Goal: Complete application form: Complete application form

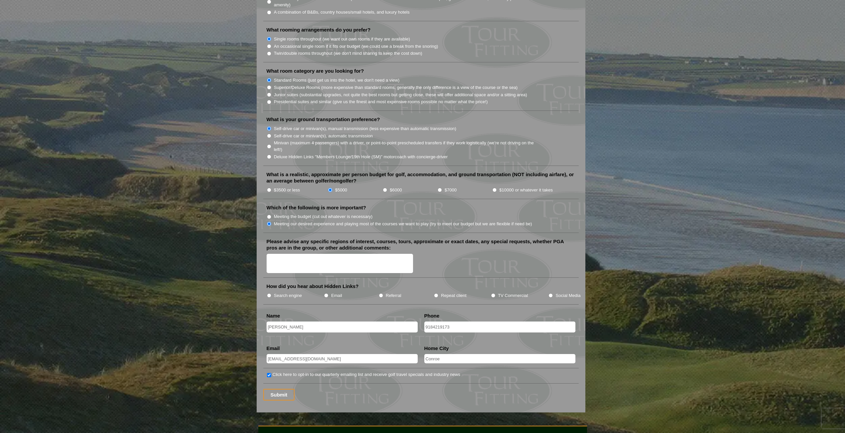
scroll to position [631, 0]
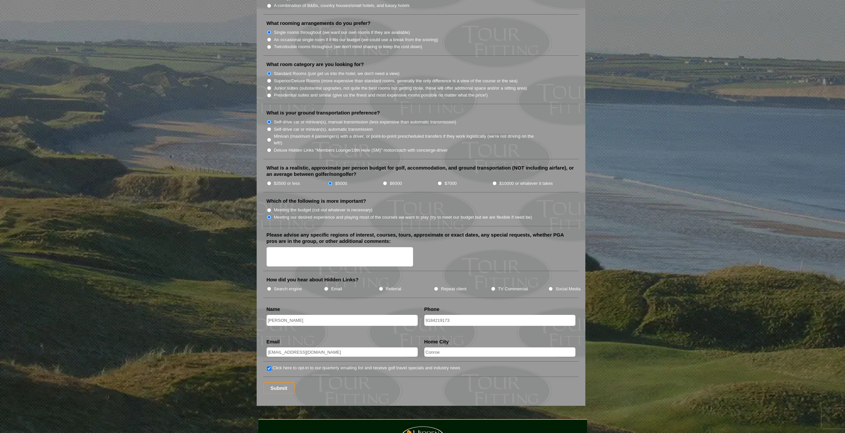
click at [301, 286] on label "Search engine" at bounding box center [288, 289] width 28 height 7
click at [271, 287] on input "Search engine" at bounding box center [269, 289] width 4 height 4
radio input "true"
click at [313, 253] on textarea "Please advise any specific regions of interest, courses, tours, approximate or …" at bounding box center [340, 257] width 147 height 20
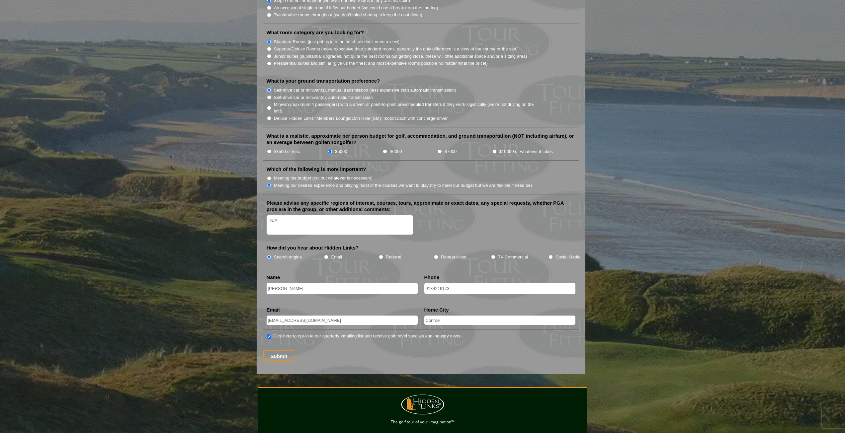
scroll to position [750, 0]
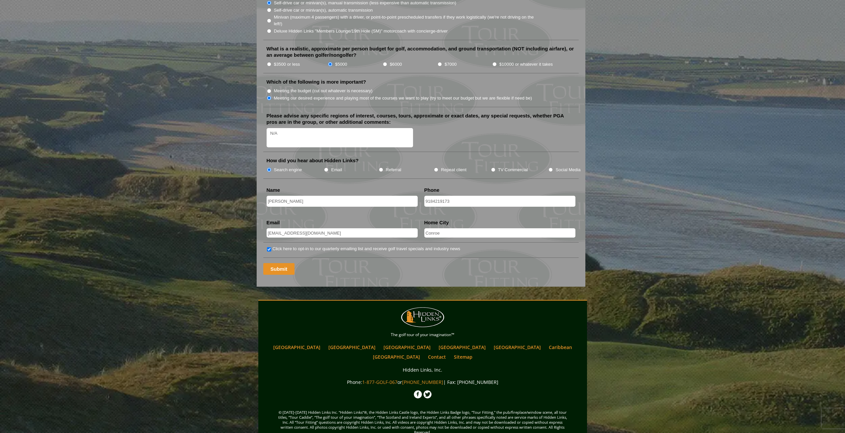
type textarea "N/A"
click at [270, 263] on input "Submit" at bounding box center [279, 269] width 32 height 12
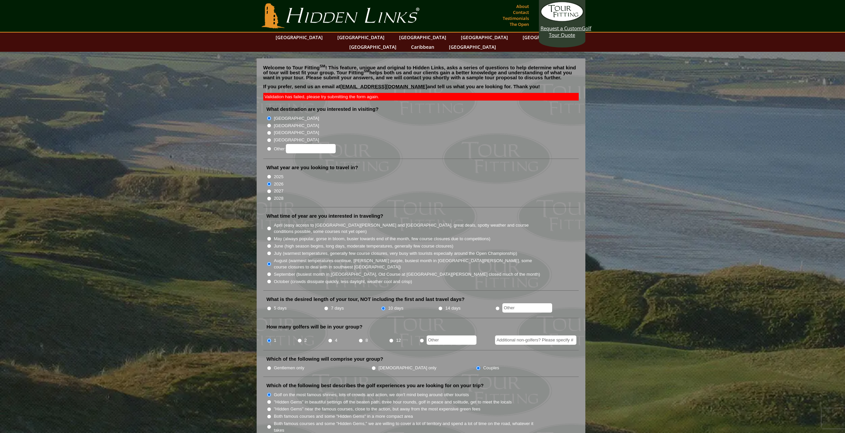
scroll to position [750, 0]
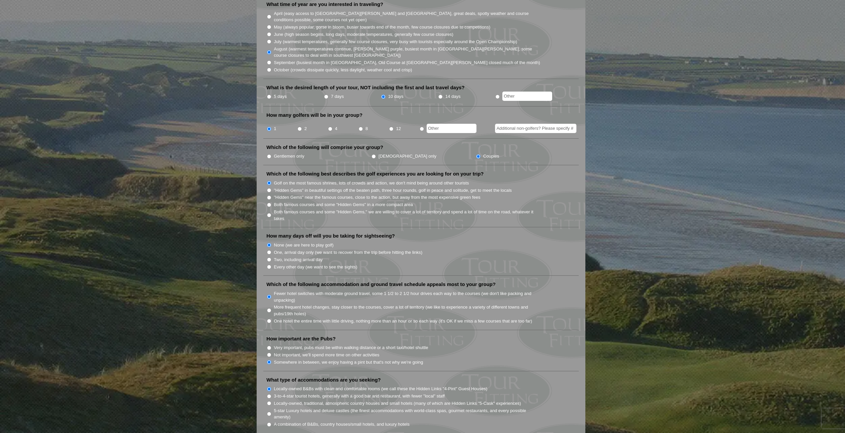
scroll to position [0, 0]
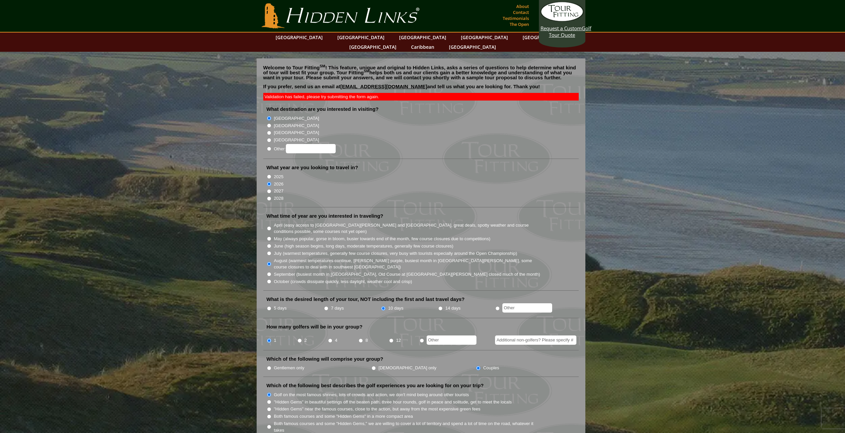
drag, startPoint x: 165, startPoint y: 269, endPoint x: 161, endPoint y: 189, distance: 80.5
